Goal: Transaction & Acquisition: Purchase product/service

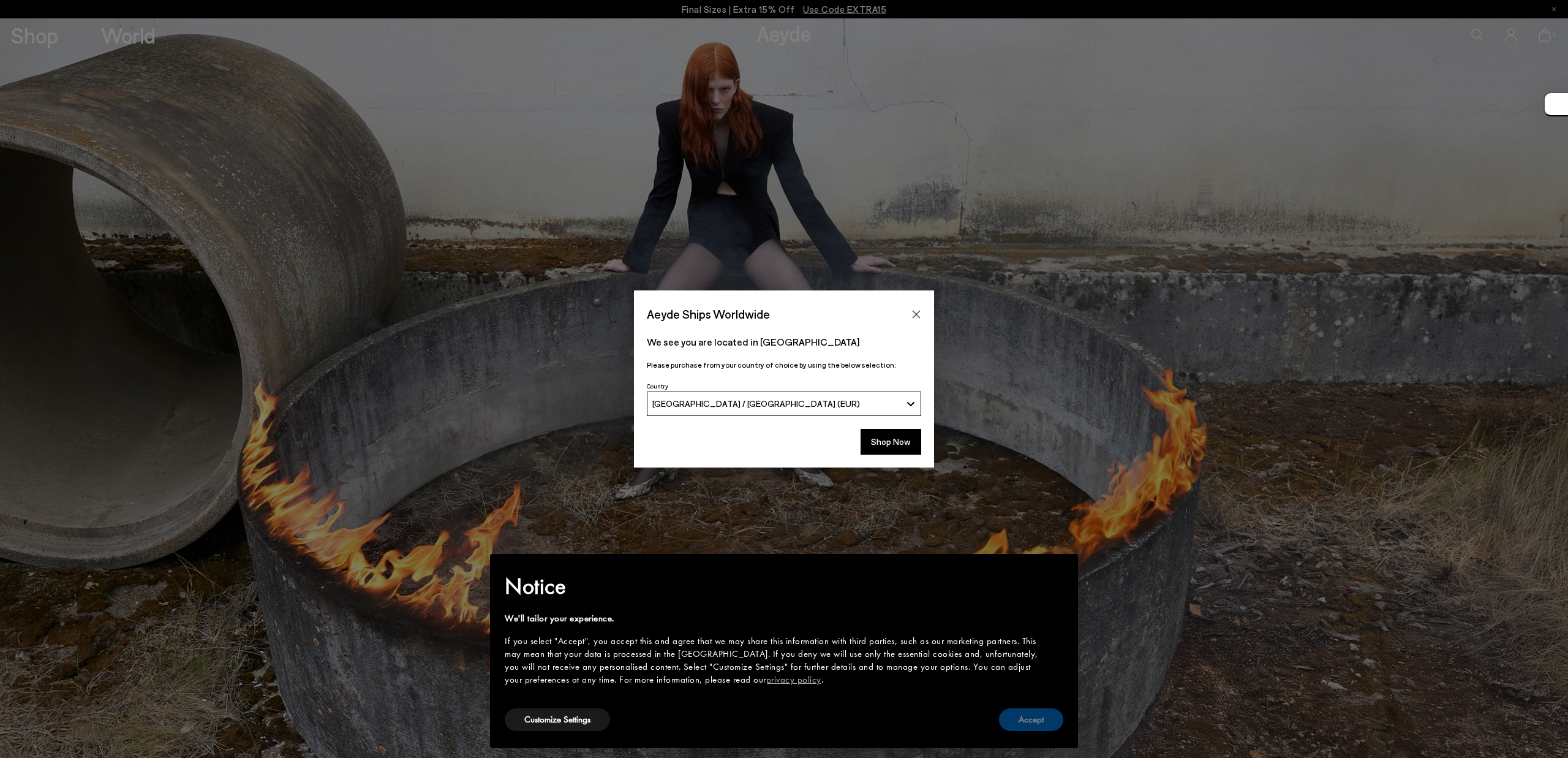
click at [1039, 709] on button "Accept" at bounding box center [1031, 720] width 65 height 23
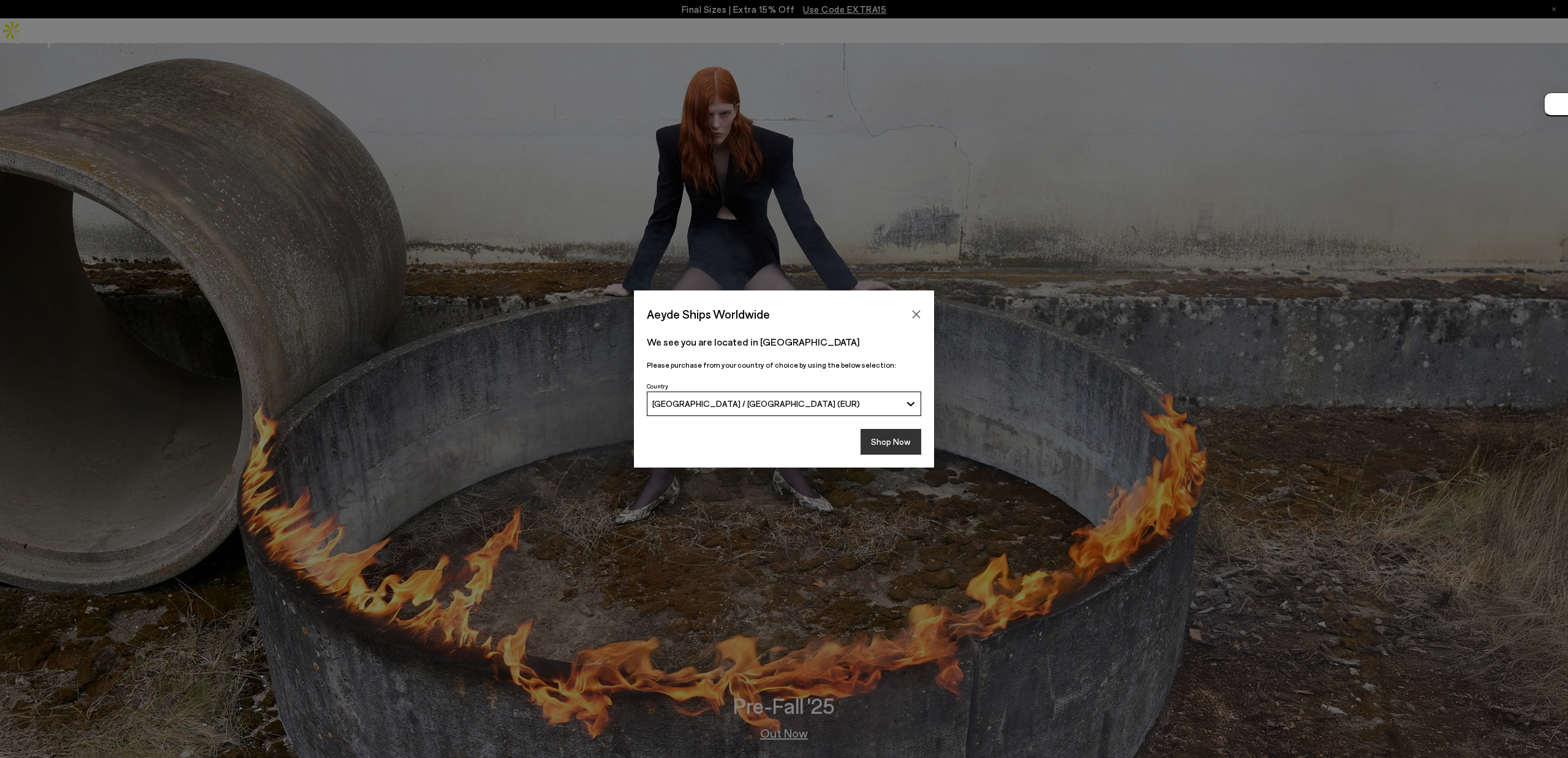
click at [898, 433] on button "Shop Now" at bounding box center [890, 441] width 60 height 26
click at [898, 439] on button "Shop Now" at bounding box center [890, 441] width 60 height 26
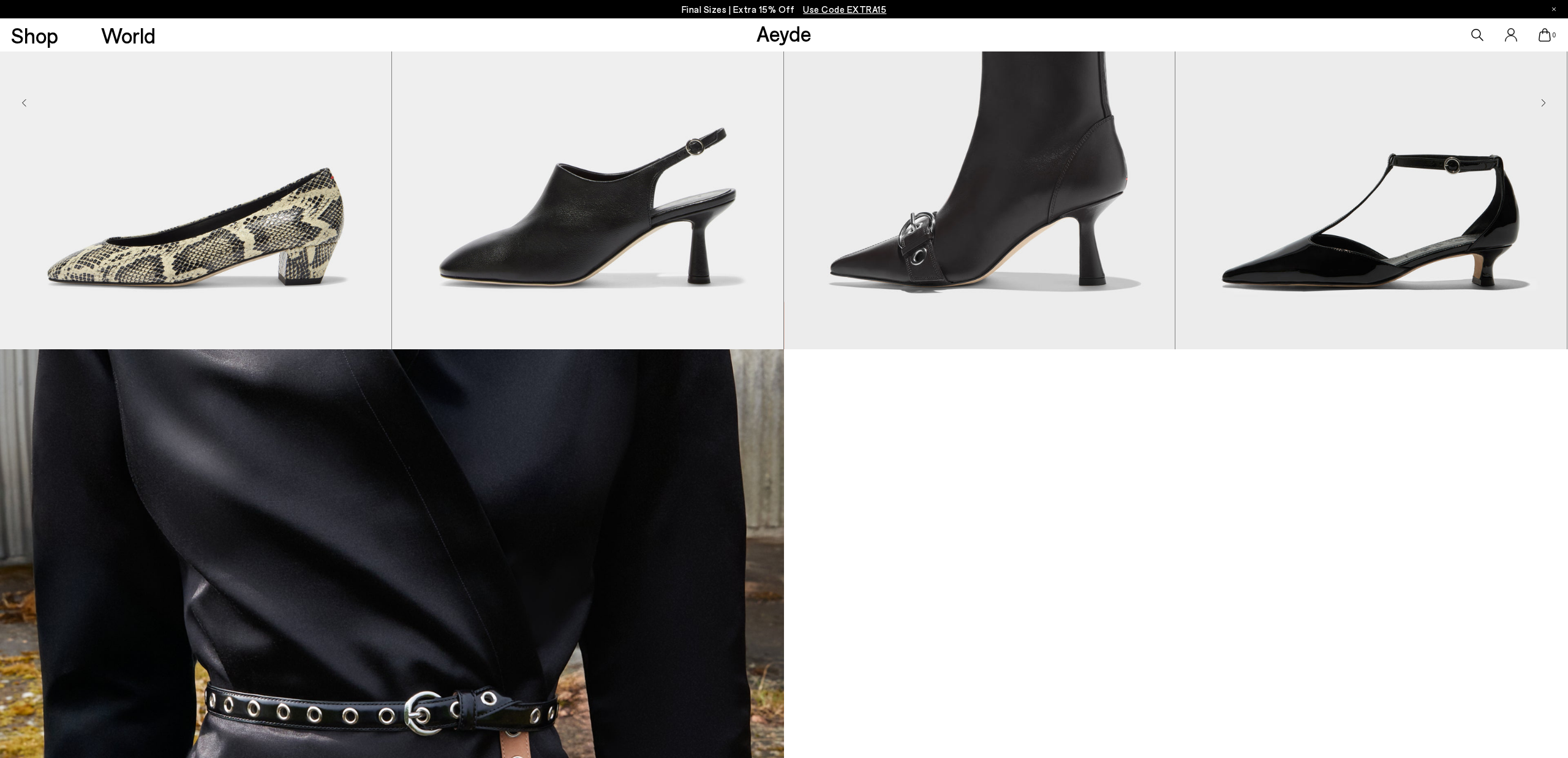
scroll to position [1517, 0]
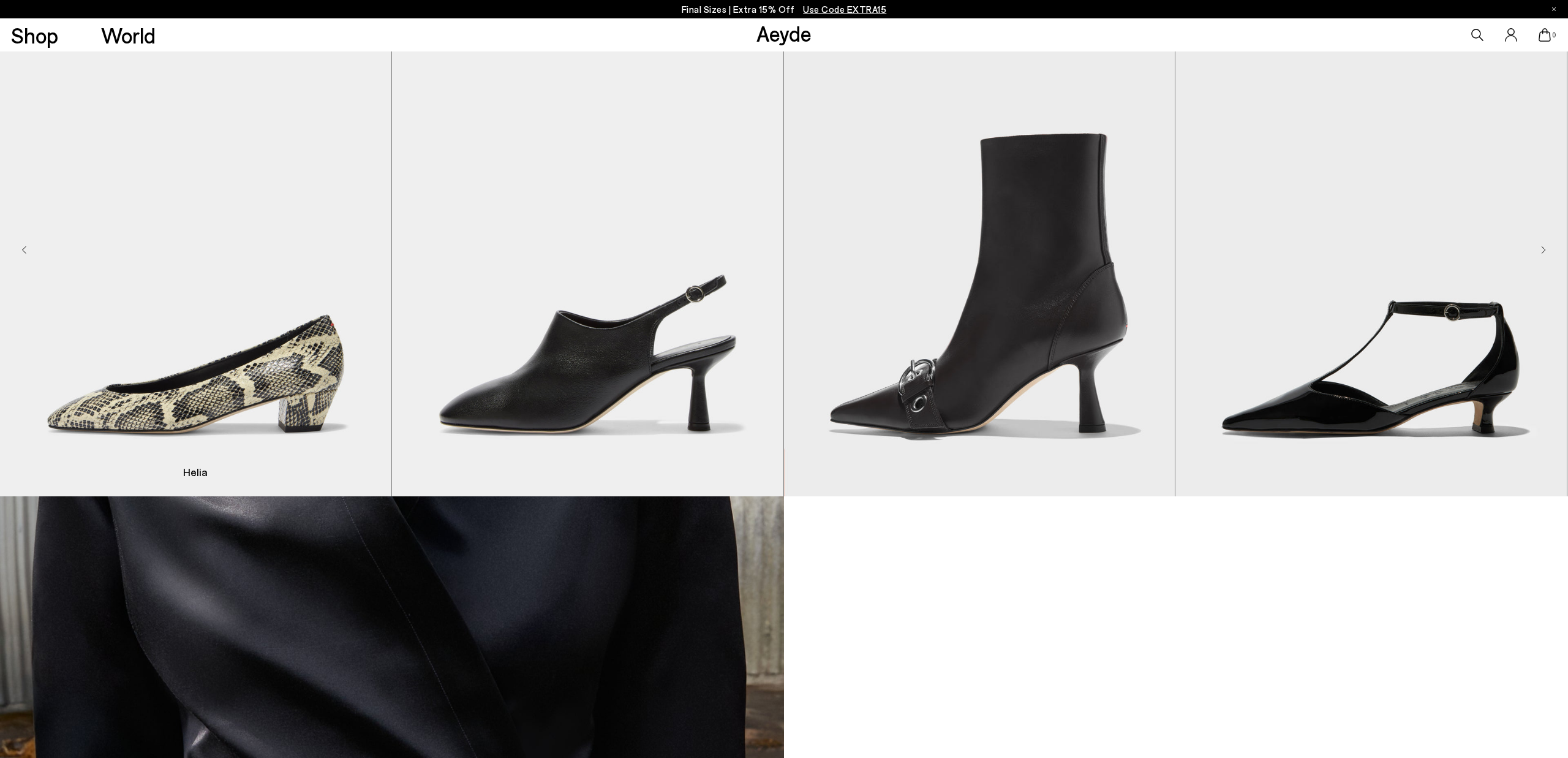
click at [263, 311] on img "1 / 9" at bounding box center [196, 251] width 392 height 491
click at [292, 365] on img "1 / 9" at bounding box center [196, 251] width 392 height 491
